Goal: Task Accomplishment & Management: Use online tool/utility

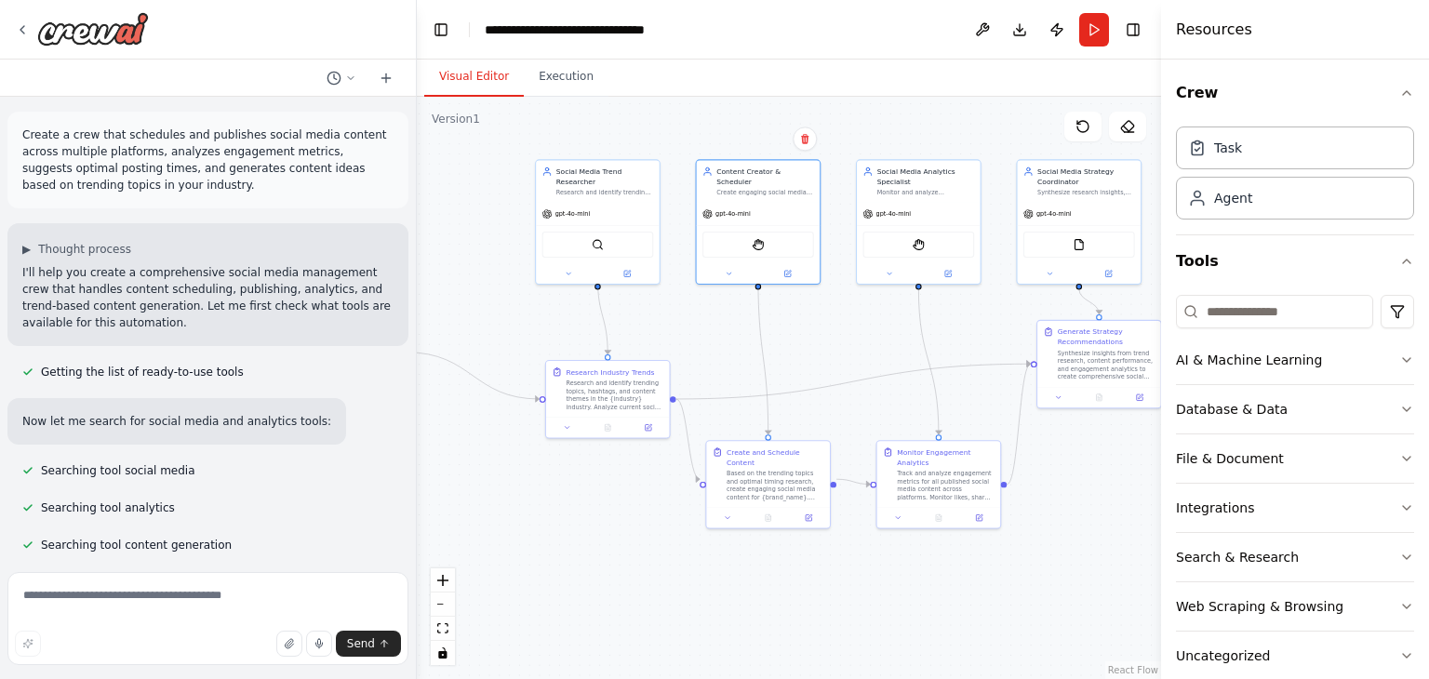
scroll to position [1925, 0]
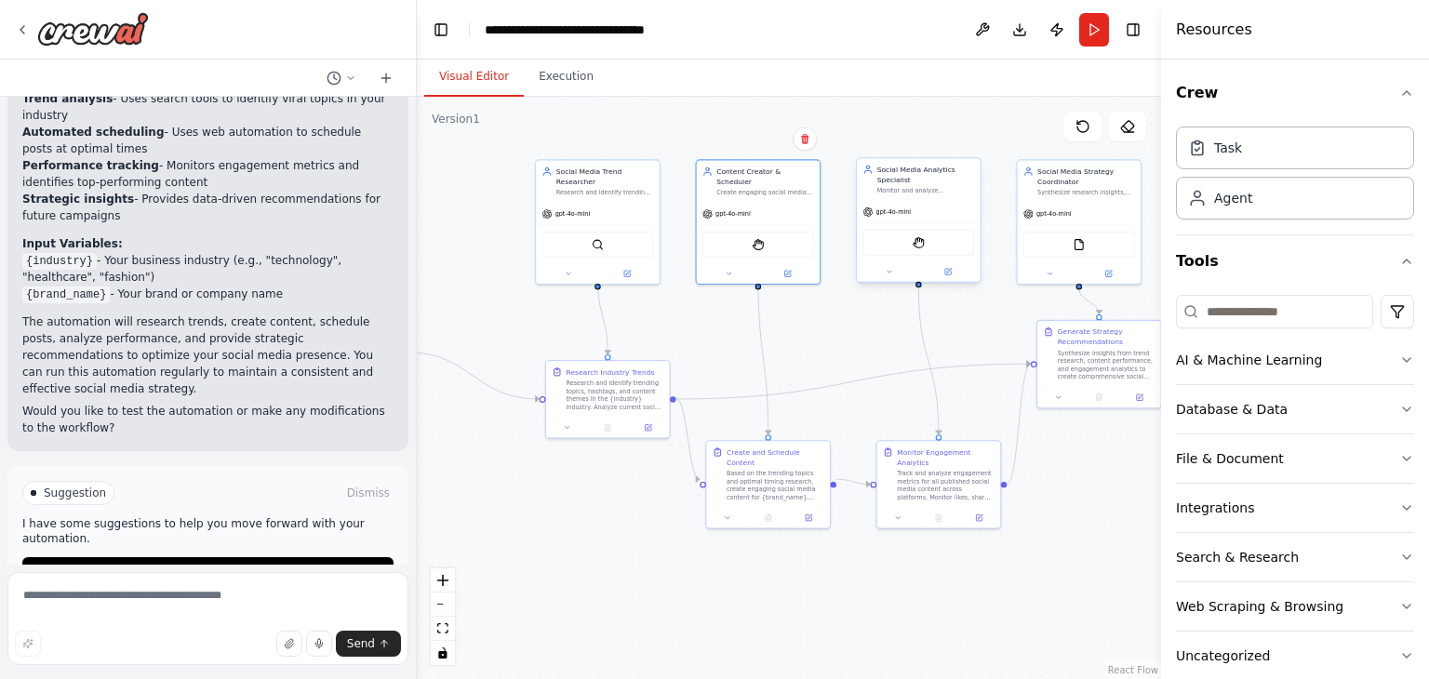
click at [889, 184] on div "Social Media Analytics Specialist Monitor and analyze engagement metrics across…" at bounding box center [926, 180] width 98 height 30
click at [922, 241] on img at bounding box center [919, 242] width 12 height 12
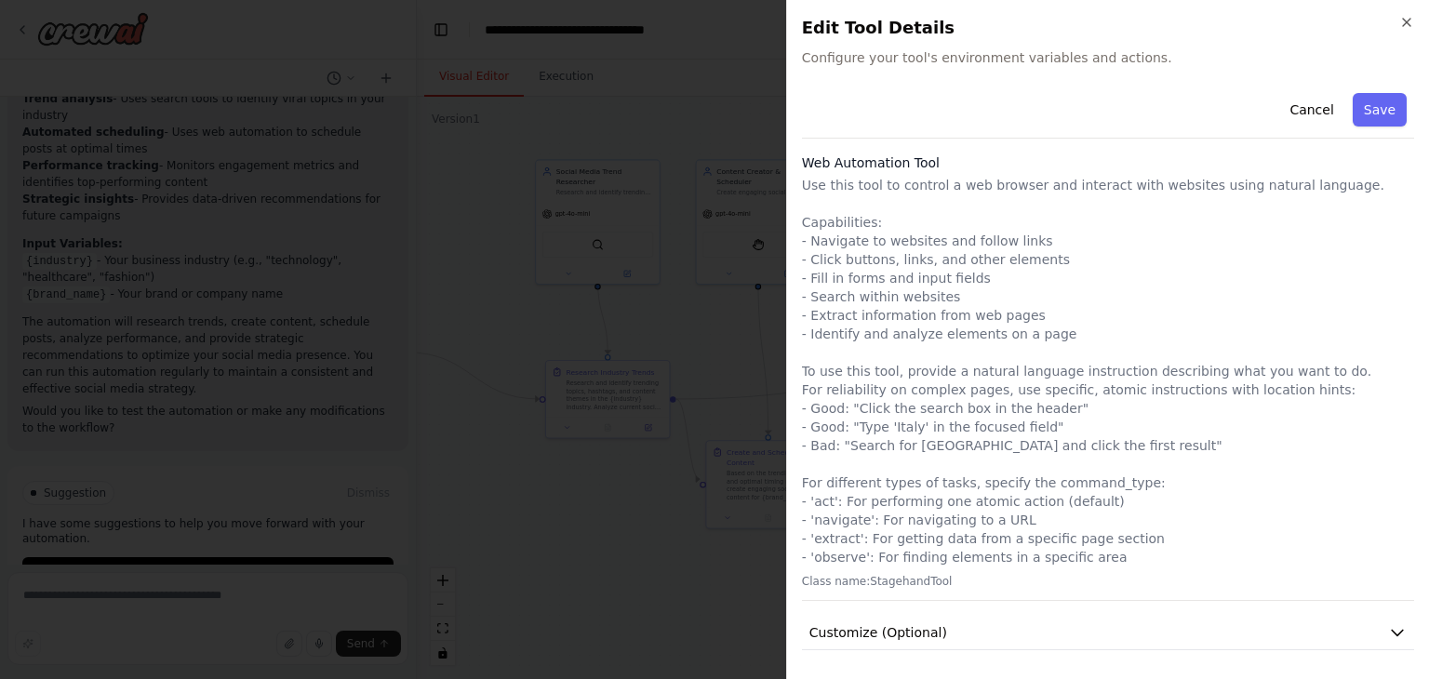
scroll to position [0, 0]
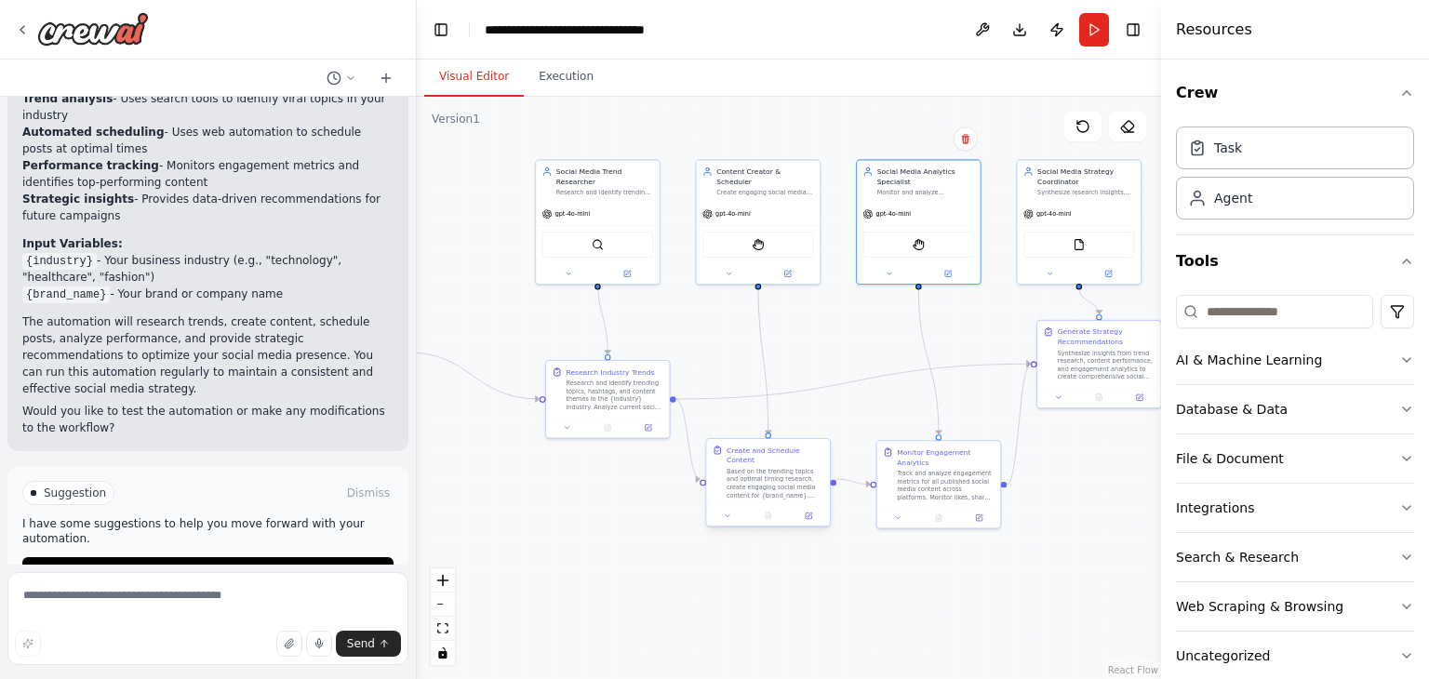
click at [783, 467] on div "Based on the trending topics and optimal timing research, create engaging socia…" at bounding box center [776, 483] width 98 height 32
click at [763, 467] on div "Based on the trending topics and optimal timing research, create engaging socia…" at bounding box center [776, 483] width 98 height 32
click at [753, 474] on div "Based on the trending topics and optimal timing research, create engaging socia…" at bounding box center [776, 483] width 98 height 32
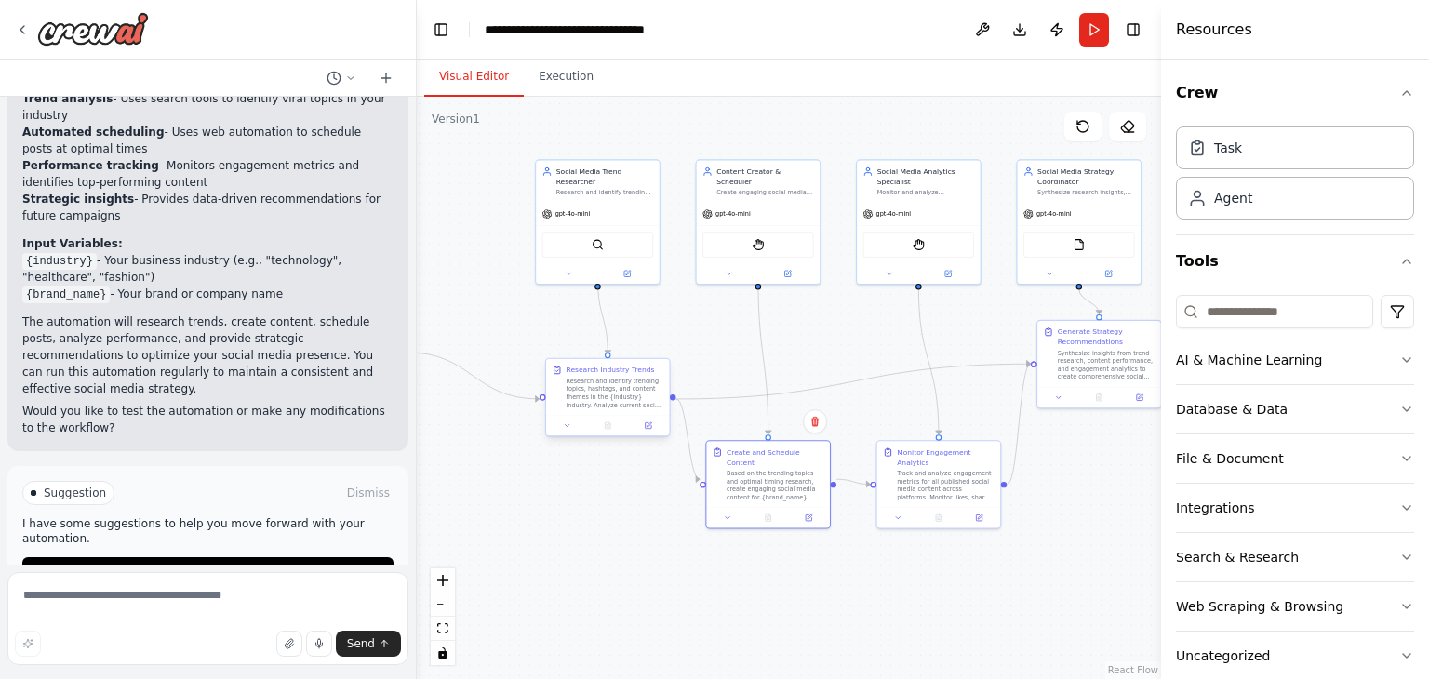
click at [599, 369] on div "Research Industry Trends" at bounding box center [610, 370] width 88 height 10
click at [648, 430] on button at bounding box center [648, 426] width 34 height 12
click at [770, 467] on div "Based on the trending topics and optimal timing research, create engaging socia…" at bounding box center [776, 483] width 98 height 32
click at [810, 512] on icon at bounding box center [809, 516] width 8 height 8
click at [785, 269] on icon at bounding box center [787, 272] width 6 height 6
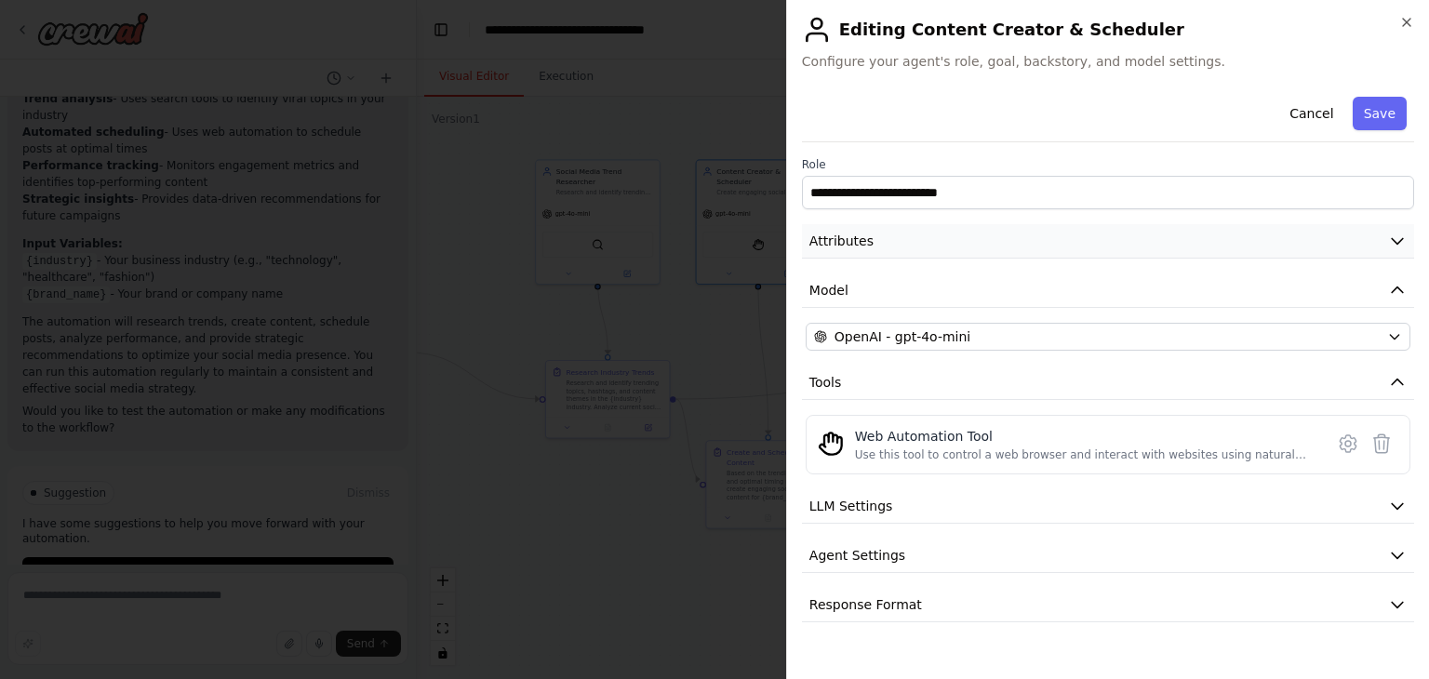
click at [887, 237] on button "Attributes" at bounding box center [1108, 241] width 612 height 34
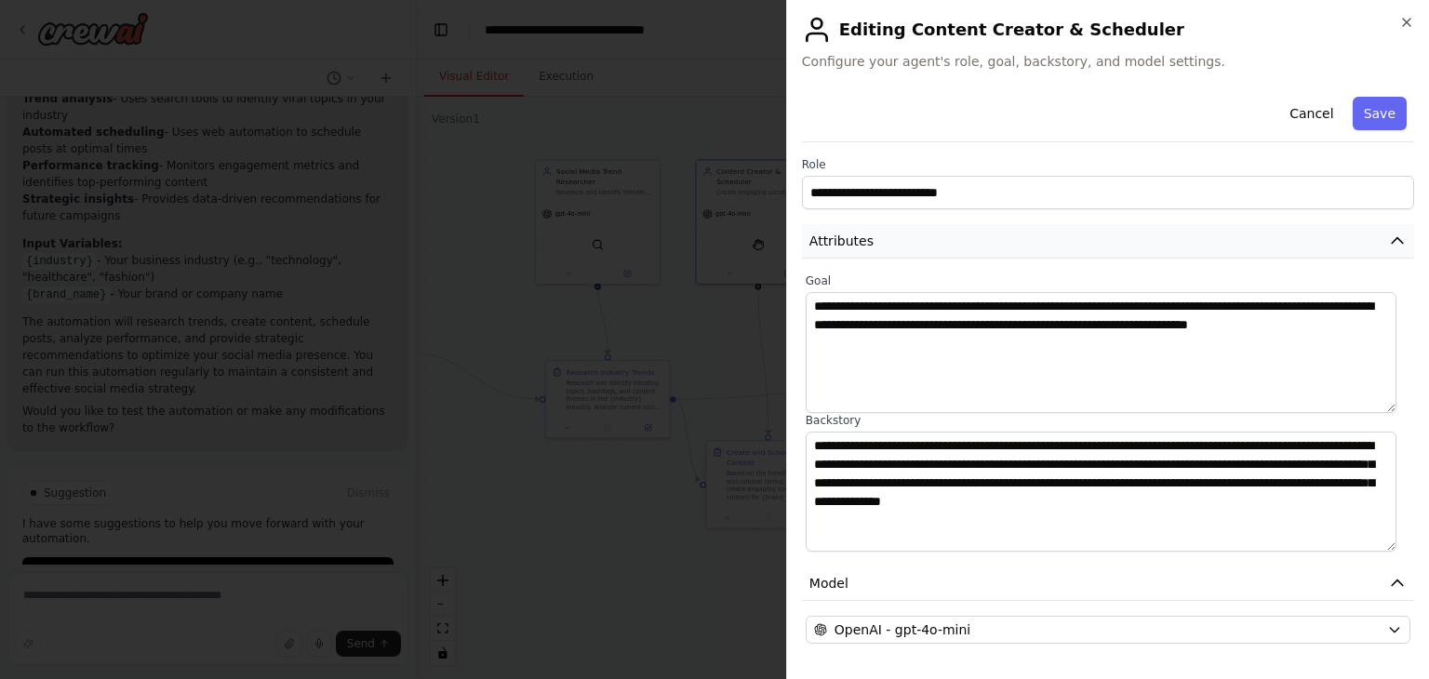
click at [885, 237] on button "Attributes" at bounding box center [1108, 241] width 612 height 34
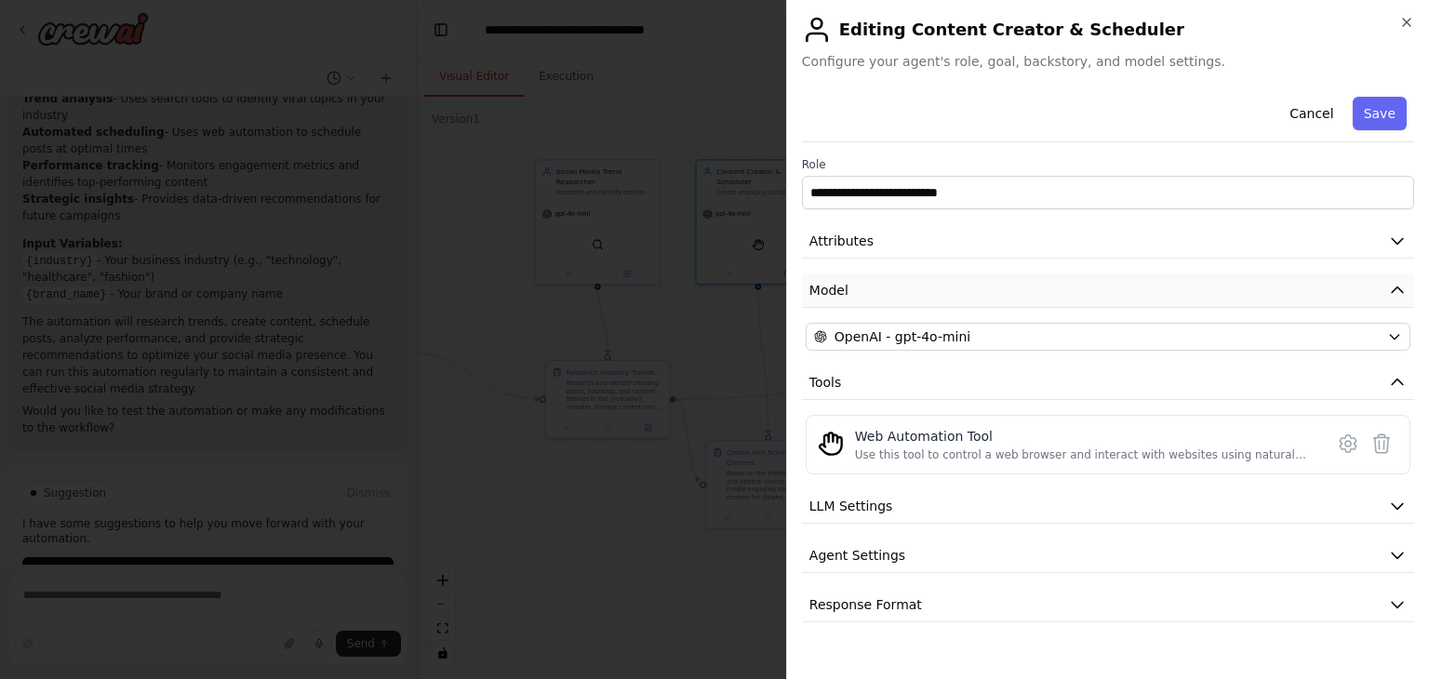
click at [875, 291] on button "Model" at bounding box center [1108, 291] width 612 height 34
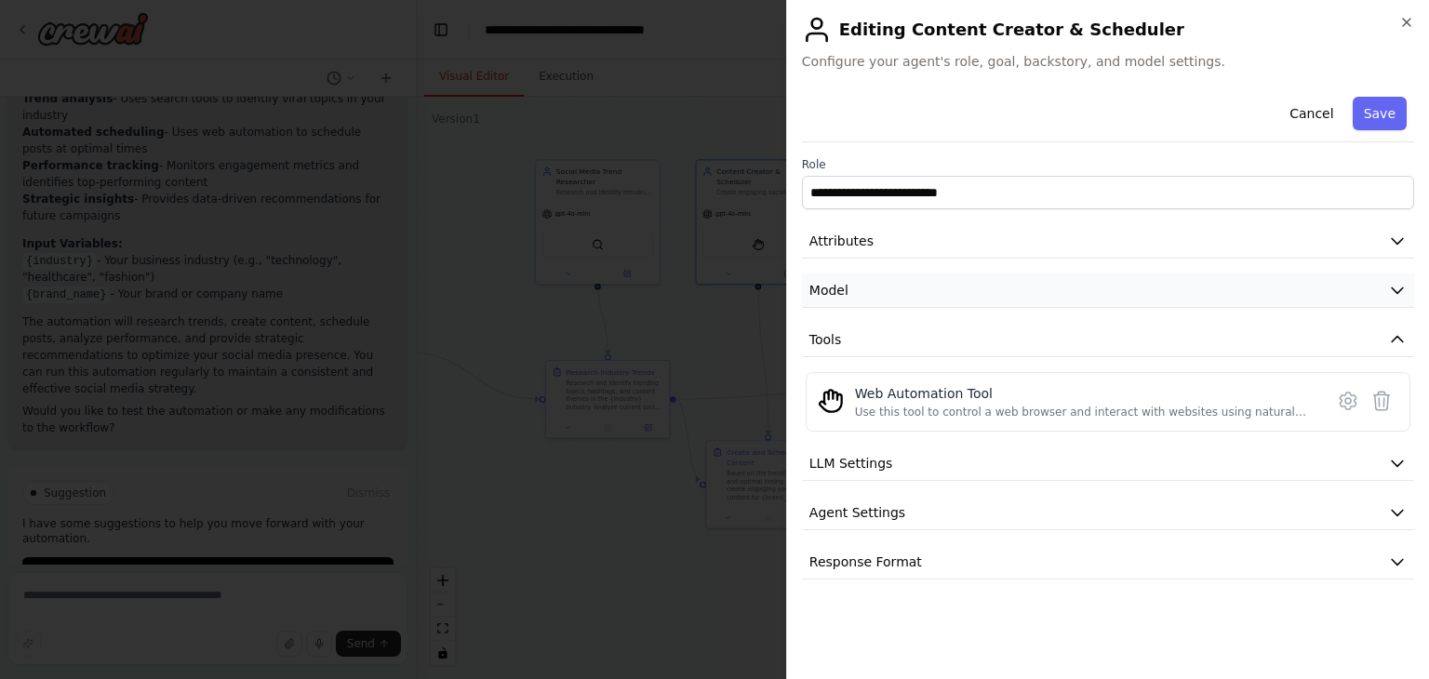
click at [875, 291] on button "Model" at bounding box center [1108, 291] width 612 height 34
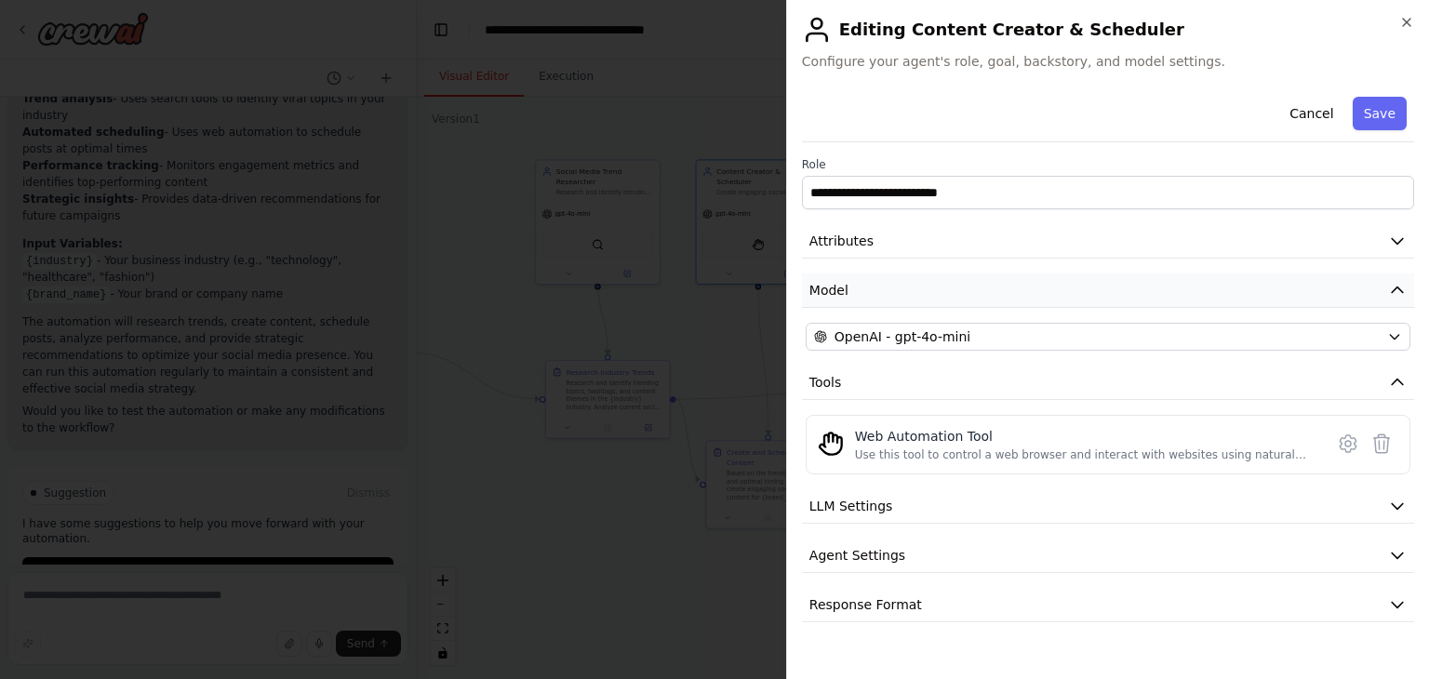
click at [875, 291] on button "Model" at bounding box center [1108, 291] width 612 height 34
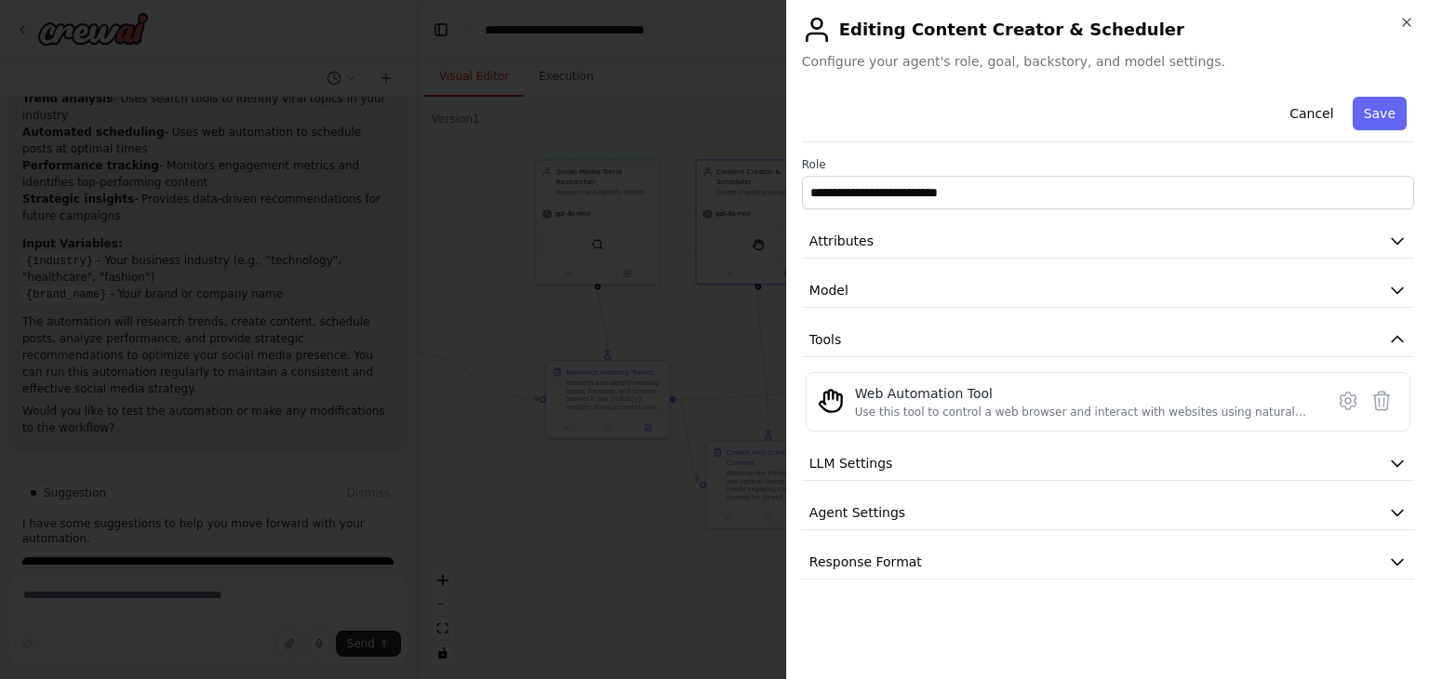
click at [857, 444] on div "**********" at bounding box center [1108, 334] width 612 height 490
click at [837, 462] on span "LLM Settings" at bounding box center [852, 463] width 84 height 19
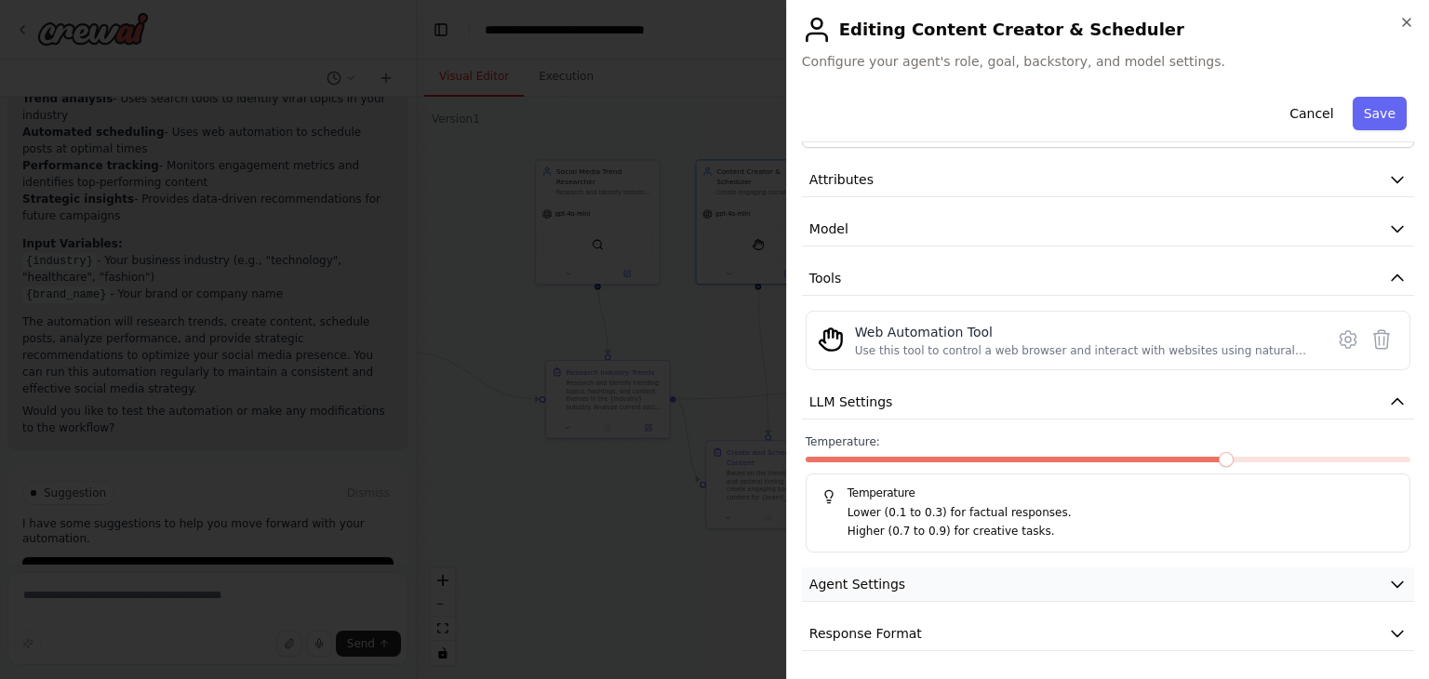
click at [856, 569] on button "Agent Settings" at bounding box center [1108, 585] width 612 height 34
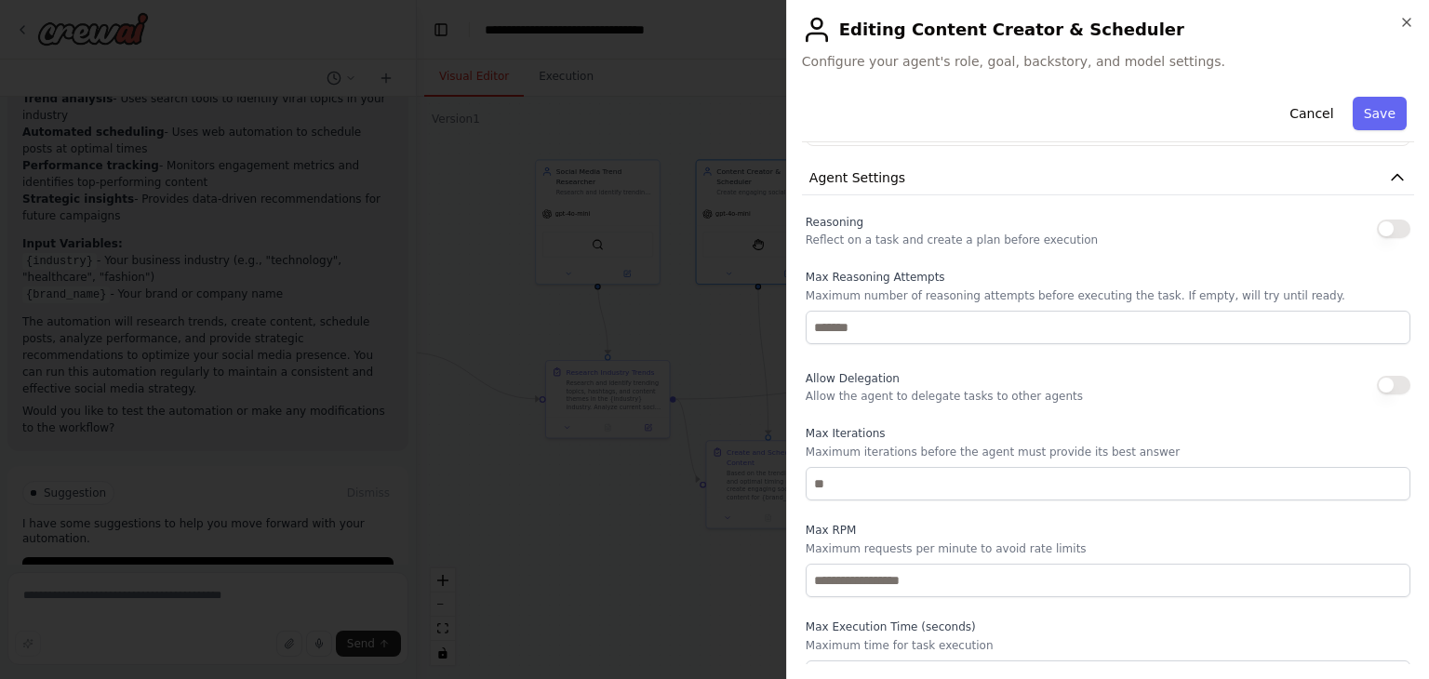
scroll to position [560, 0]
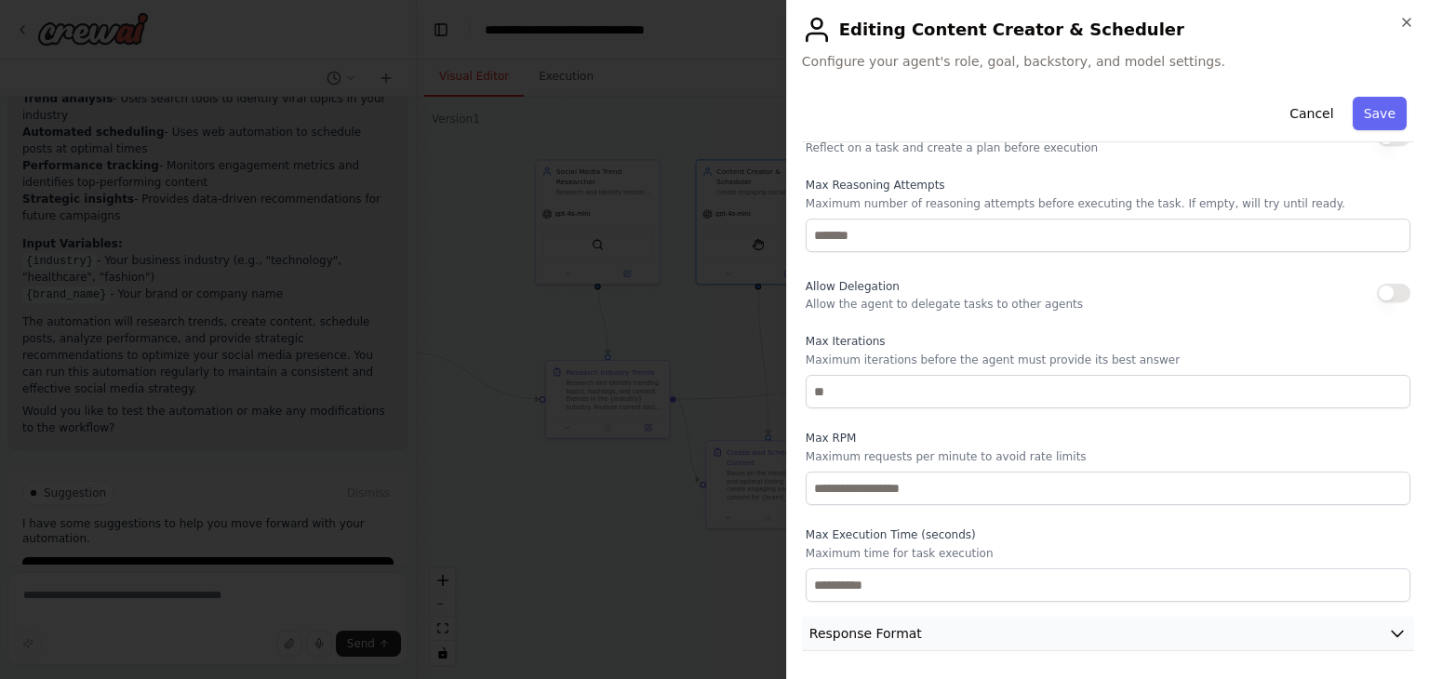
click at [875, 631] on span "Response Format" at bounding box center [866, 633] width 113 height 19
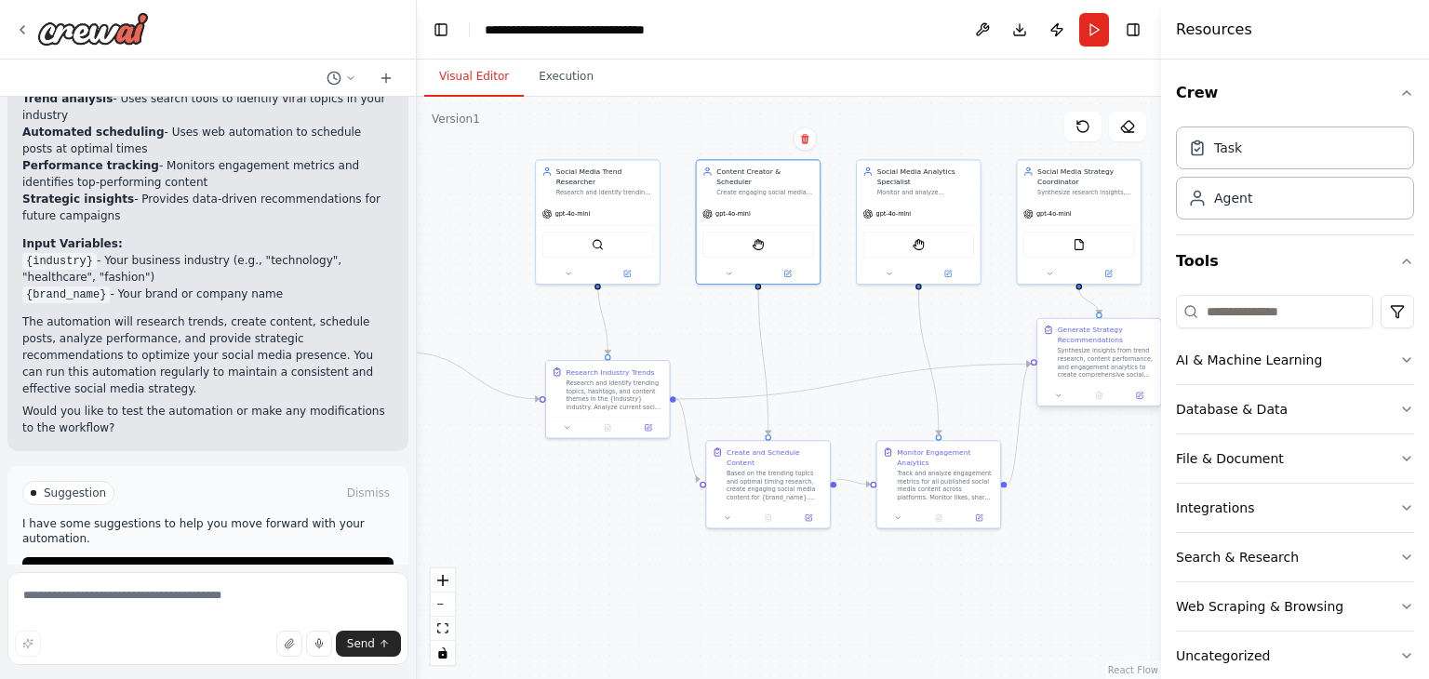
click at [1079, 355] on div "Synthesize insights from trend research, content performance, and engagement an…" at bounding box center [1107, 363] width 98 height 32
click at [1057, 400] on button at bounding box center [1058, 396] width 34 height 12
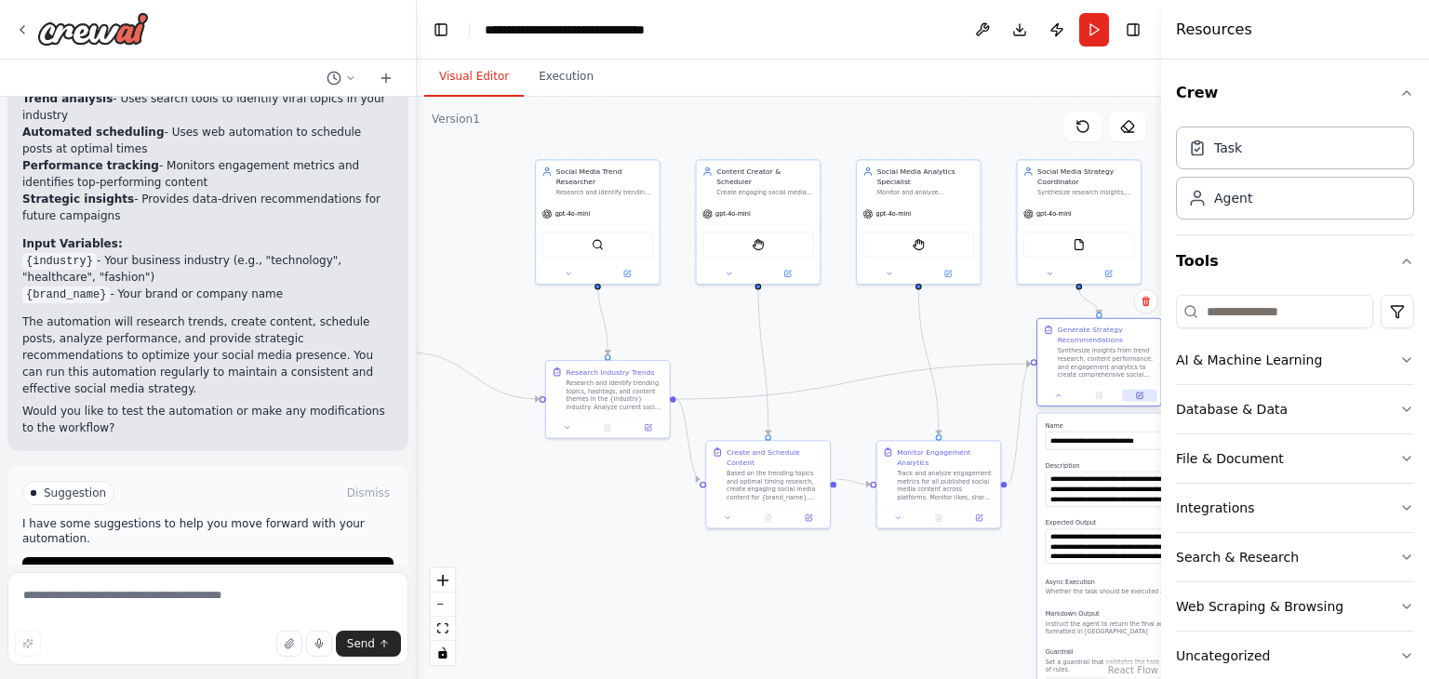
click at [1146, 398] on button at bounding box center [1139, 396] width 34 height 12
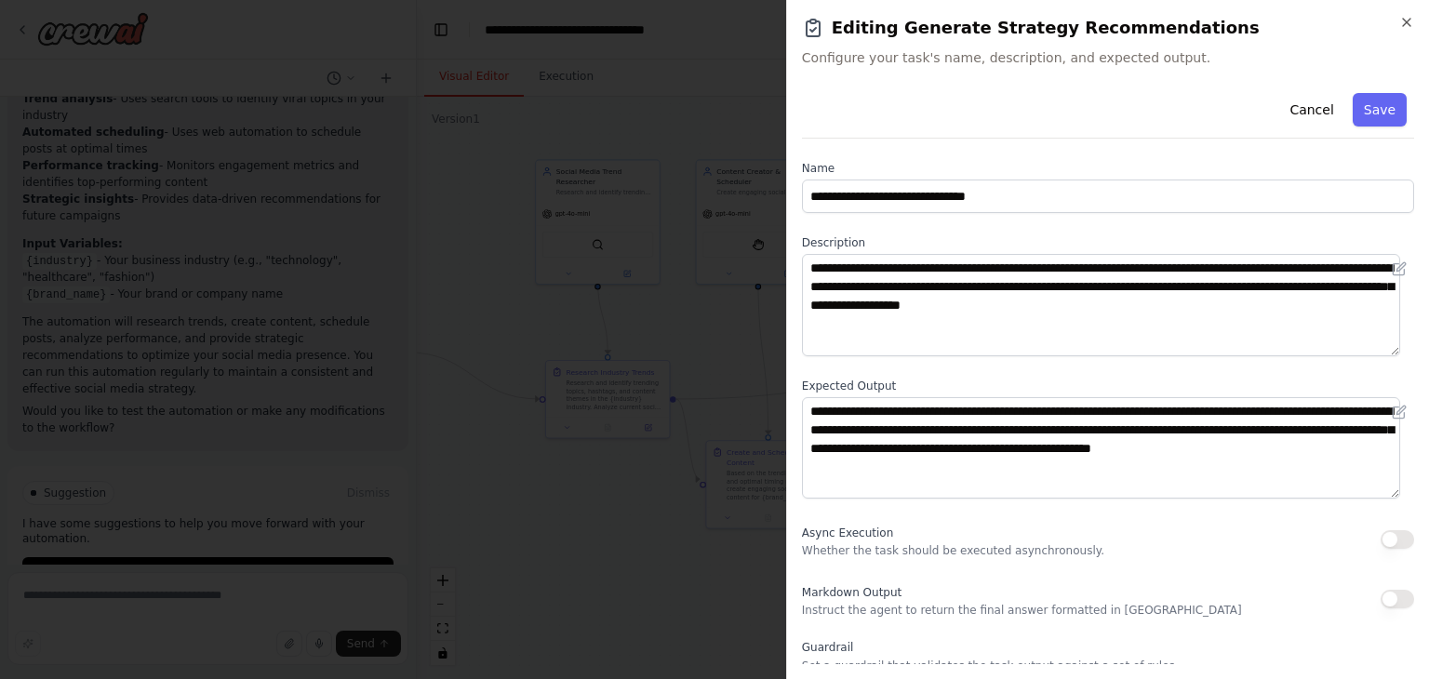
scroll to position [160, 0]
